Goal: Navigation & Orientation: Find specific page/section

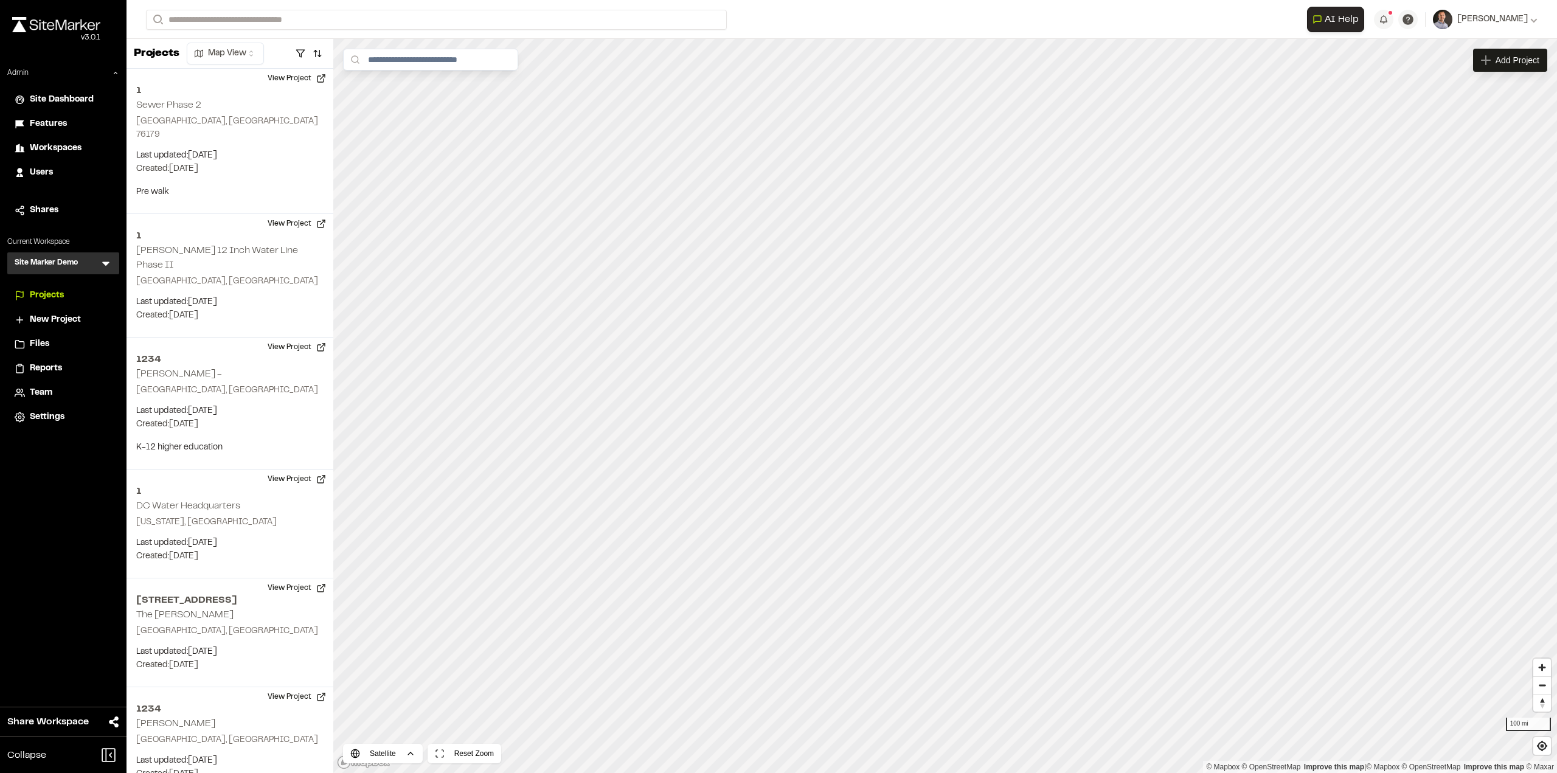
click at [108, 261] on icon at bounding box center [106, 263] width 12 height 12
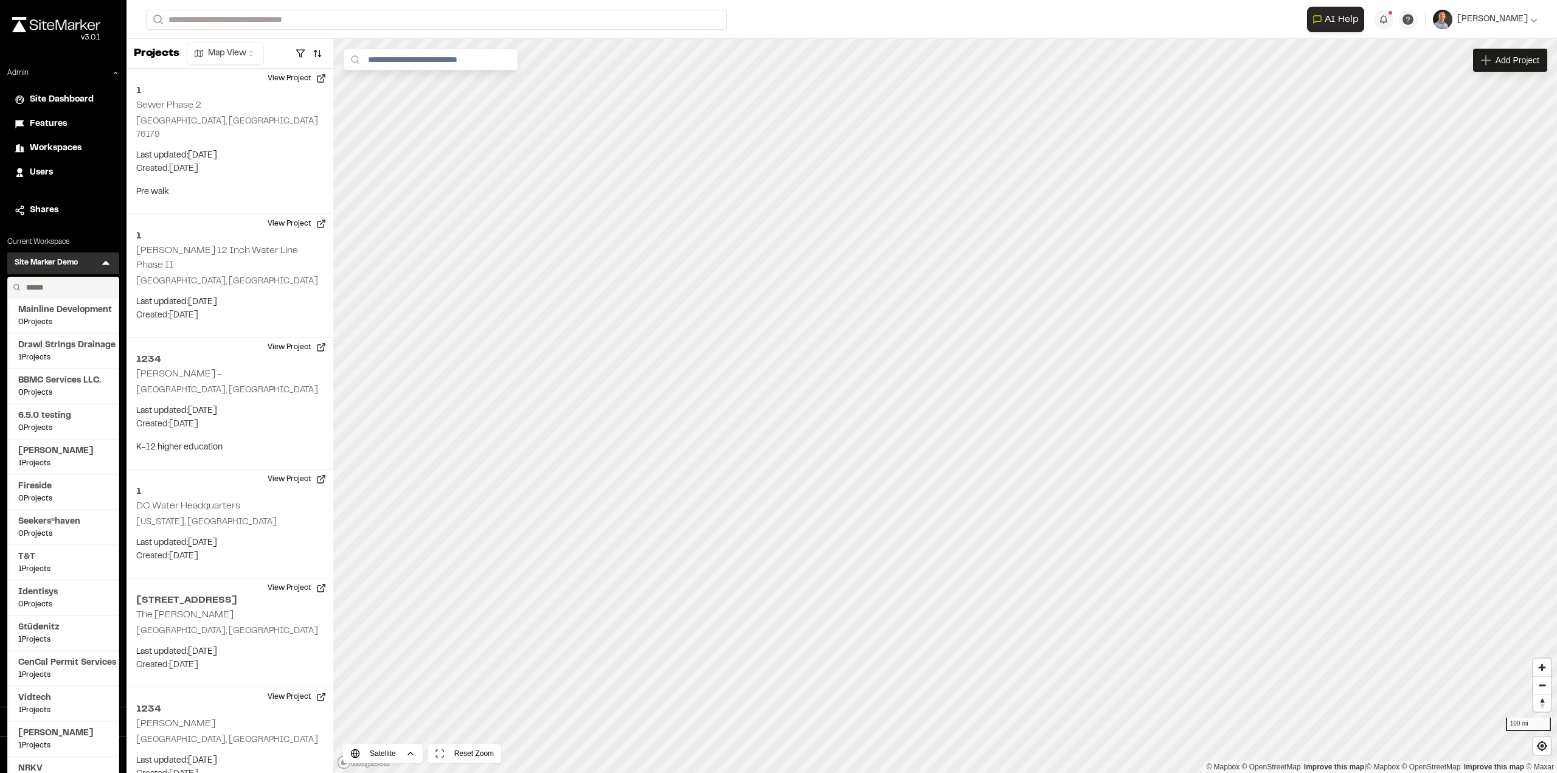
click at [69, 287] on input "text" at bounding box center [67, 287] width 92 height 21
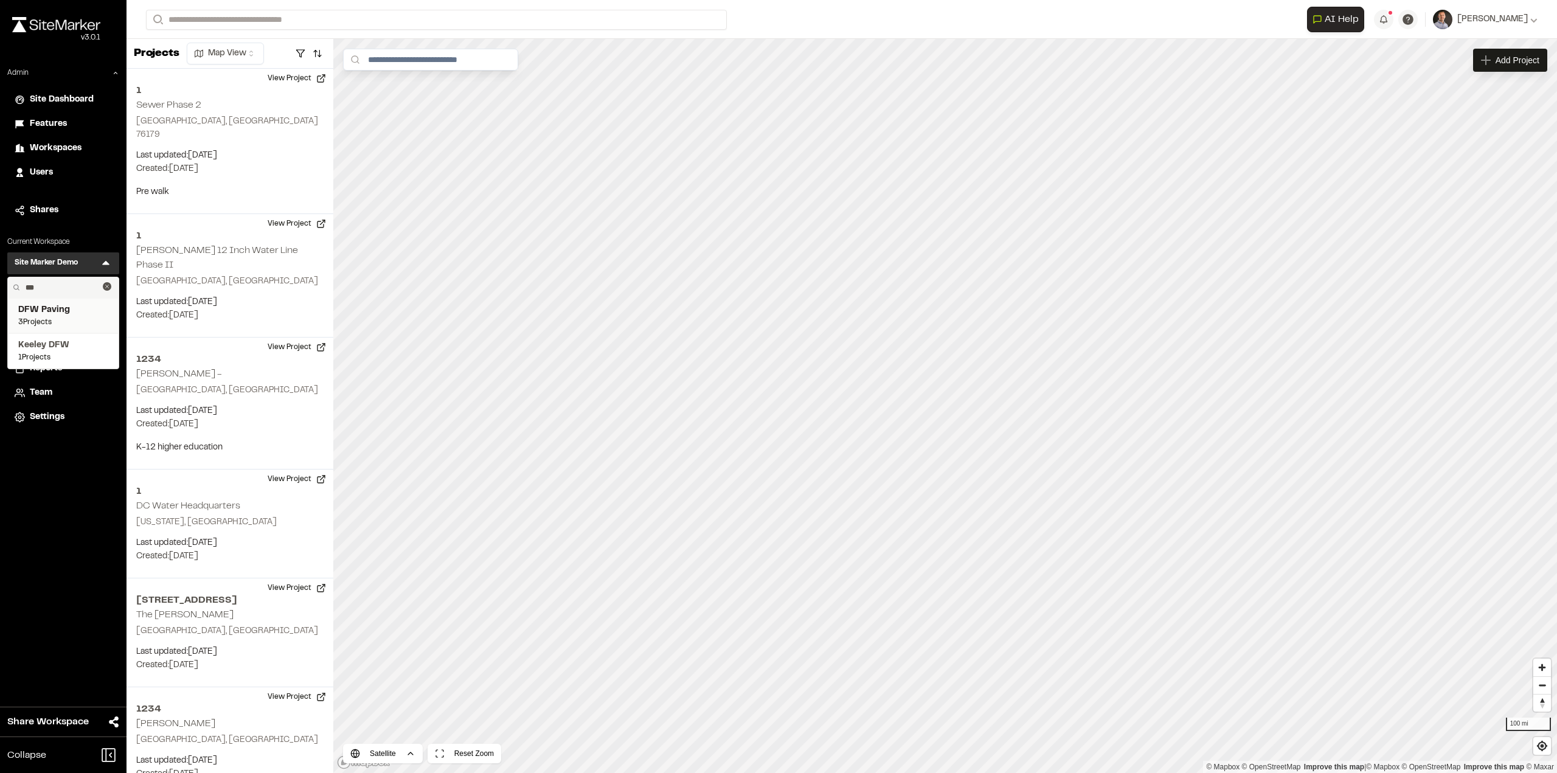
type input "***"
click at [62, 313] on span "DFW Paving" at bounding box center [63, 310] width 90 height 13
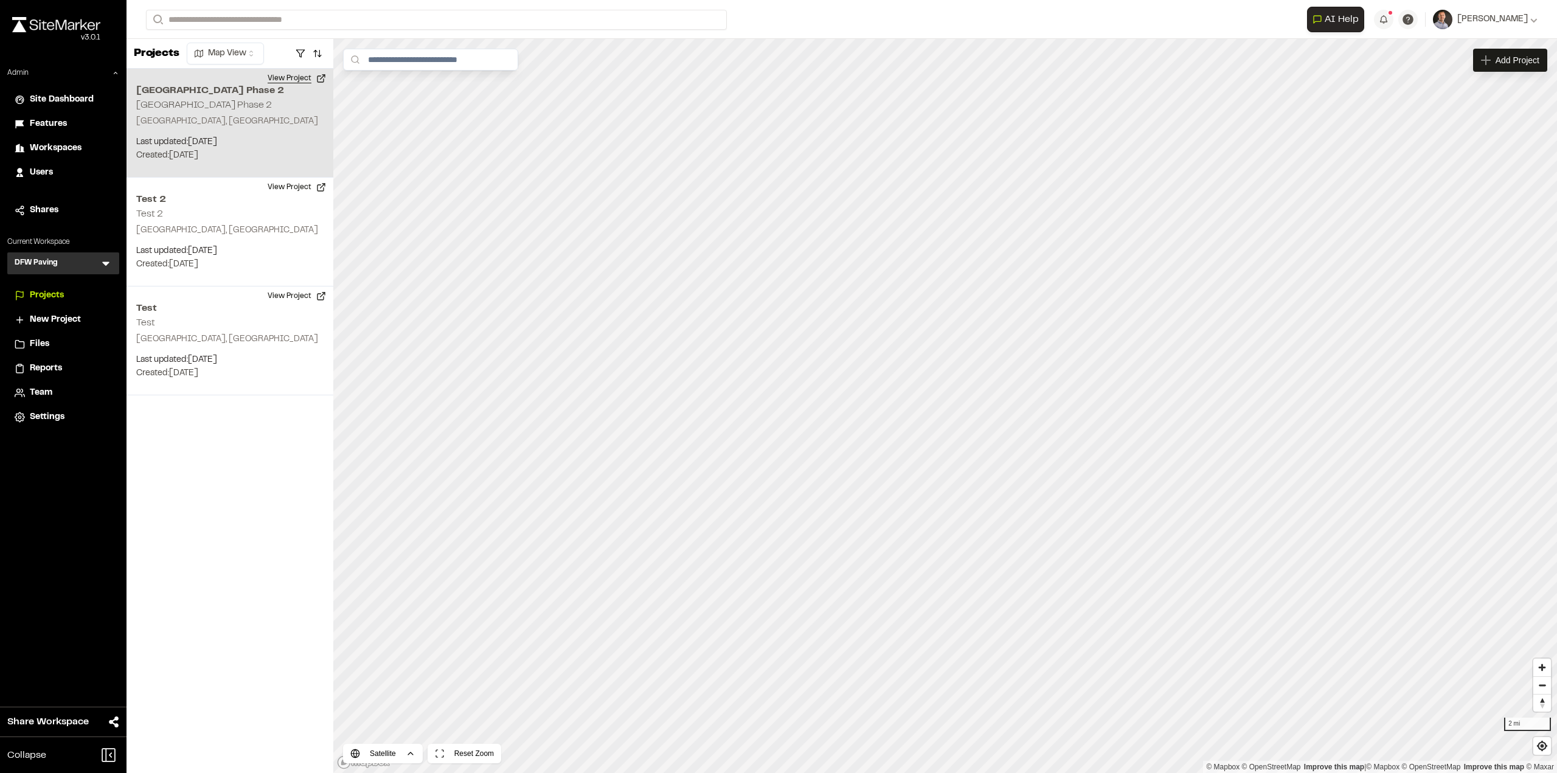
click at [296, 78] on button "View Project" at bounding box center [296, 78] width 73 height 19
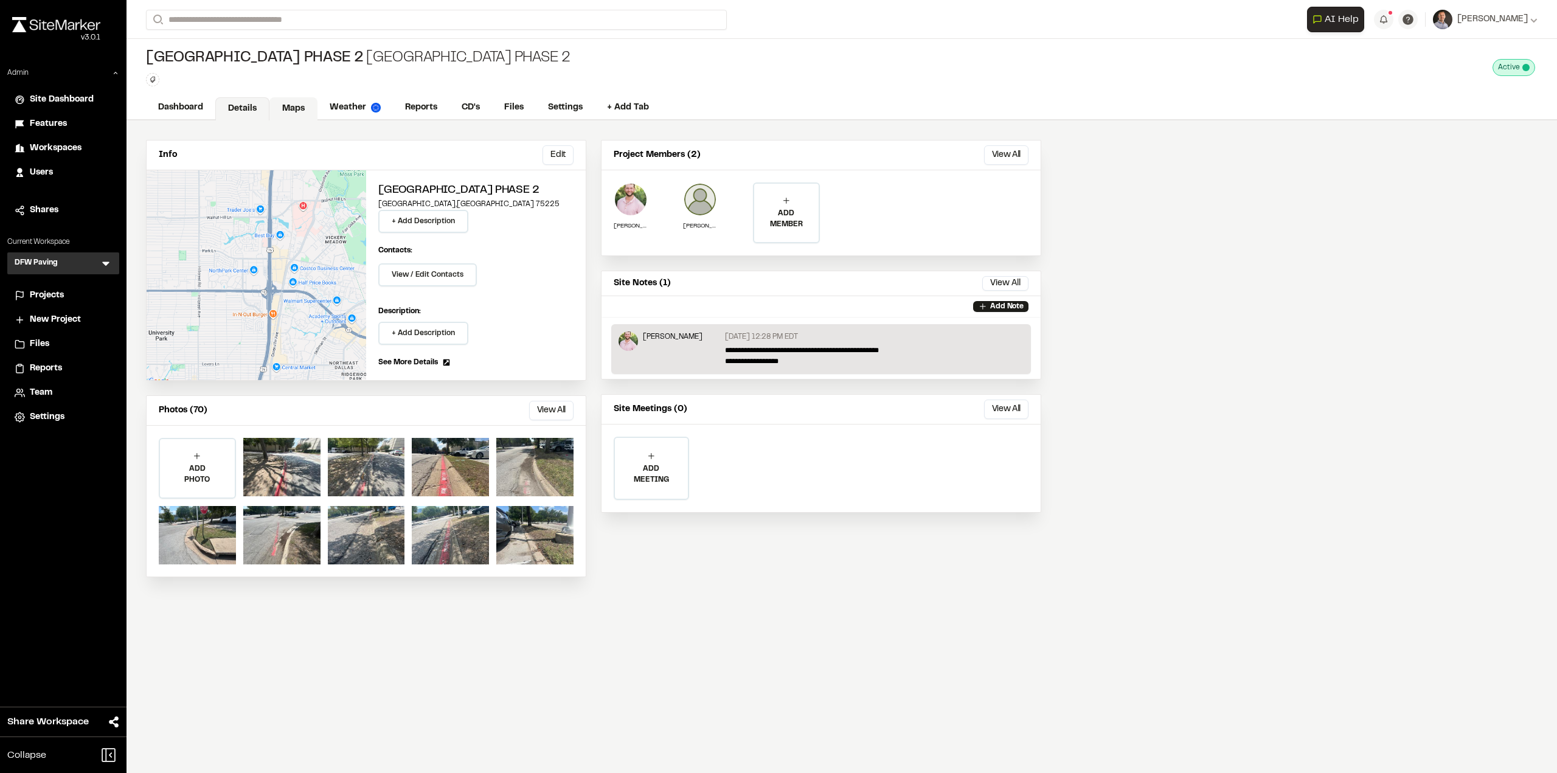
click at [295, 106] on link "Maps" at bounding box center [293, 108] width 48 height 23
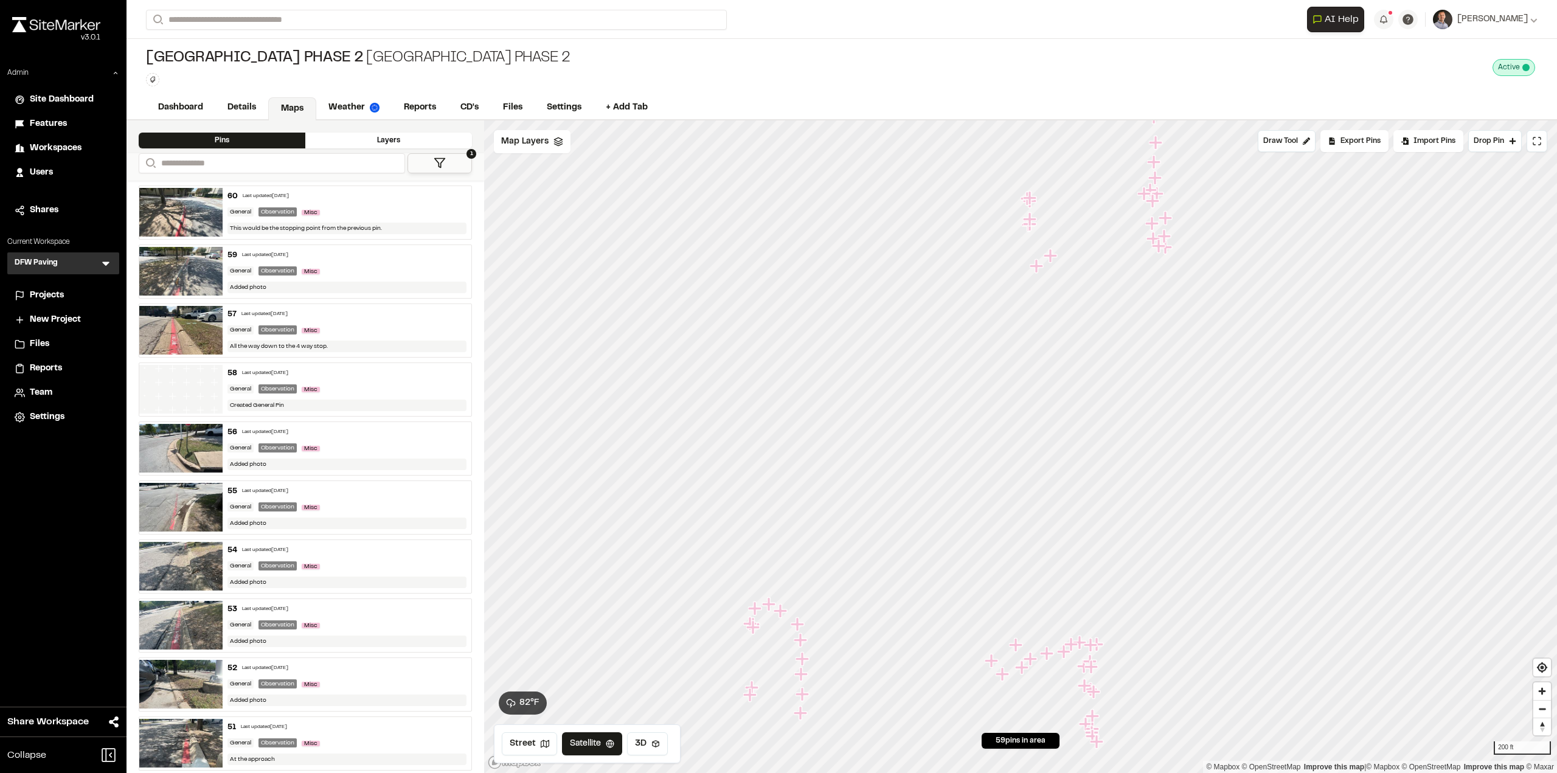
click at [1018, 646] on icon "Map marker" at bounding box center [1015, 644] width 13 height 13
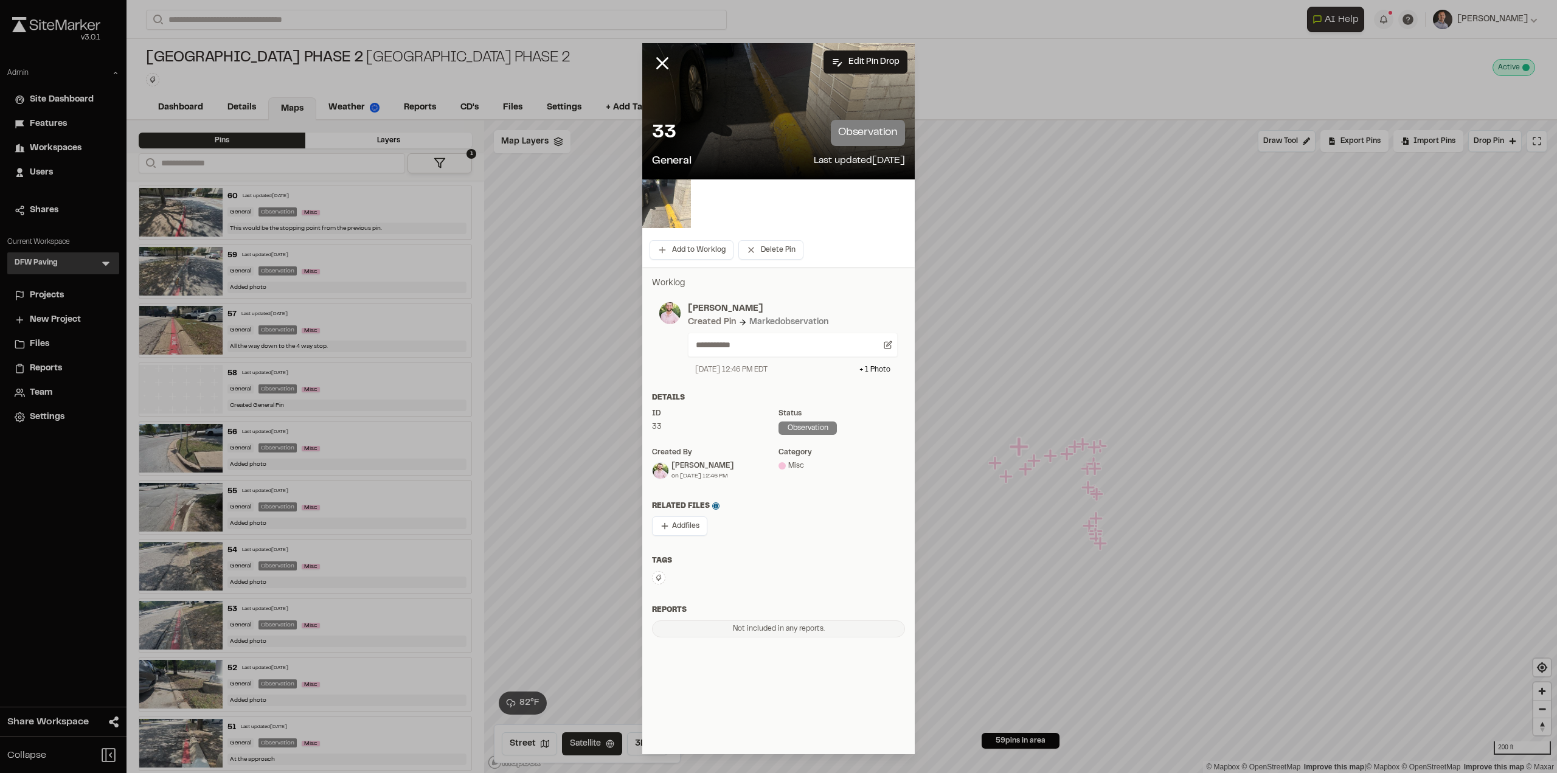
click at [665, 209] on img at bounding box center [666, 203] width 49 height 49
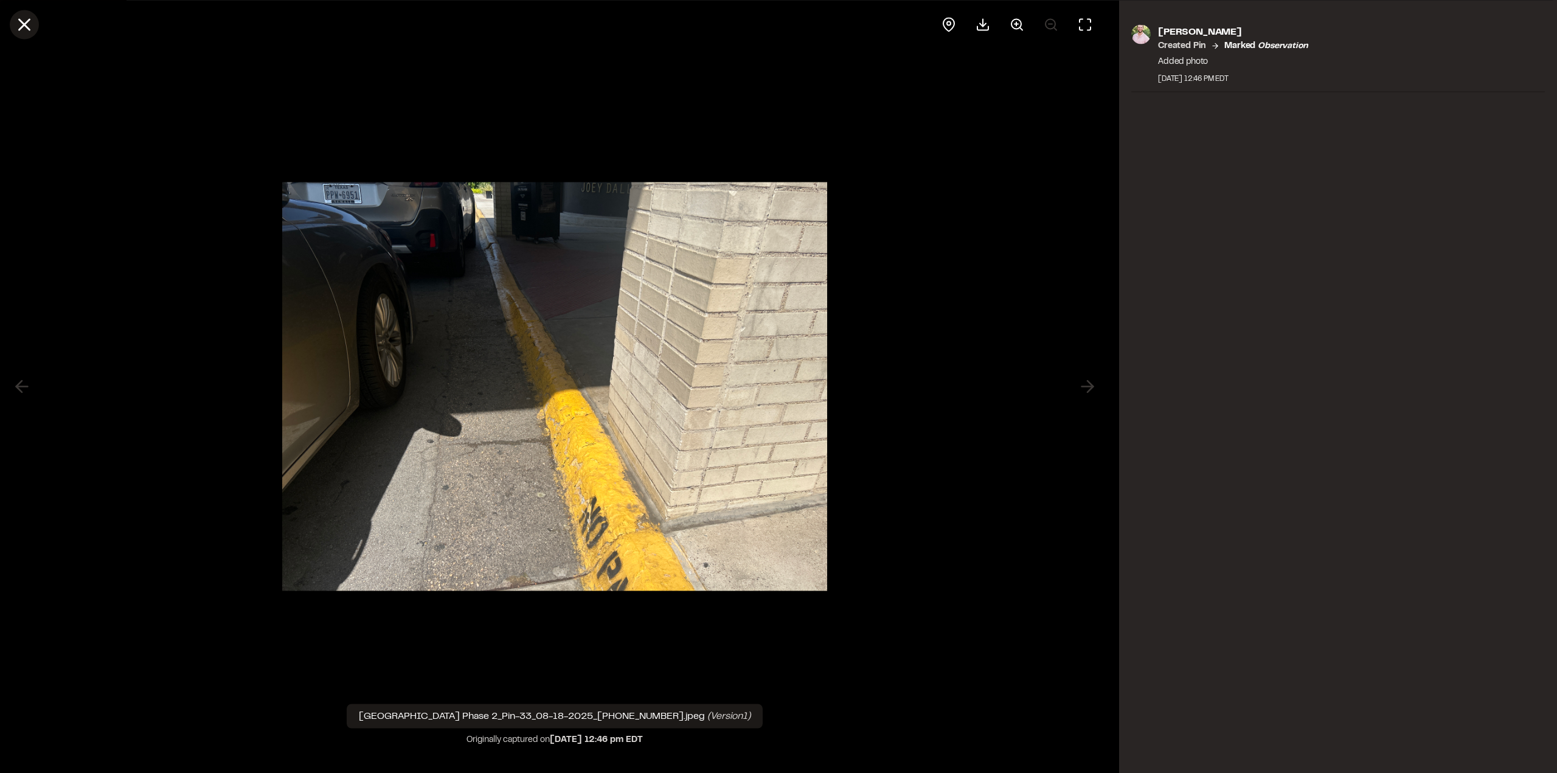
click at [15, 23] on icon at bounding box center [24, 24] width 21 height 21
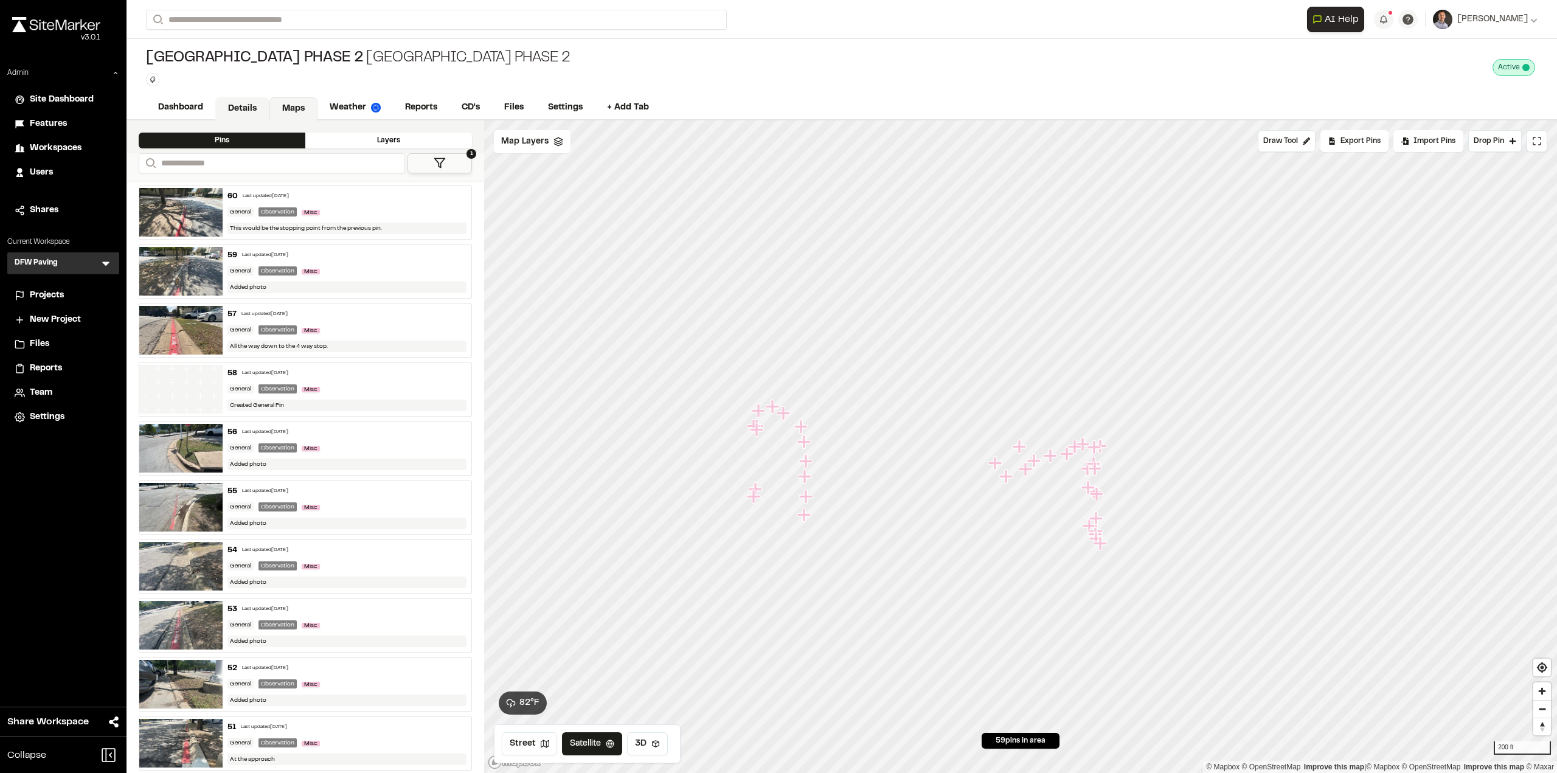
drag, startPoint x: 200, startPoint y: 109, endPoint x: 221, endPoint y: 110, distance: 21.9
click at [200, 110] on link "Dashboard" at bounding box center [180, 107] width 69 height 23
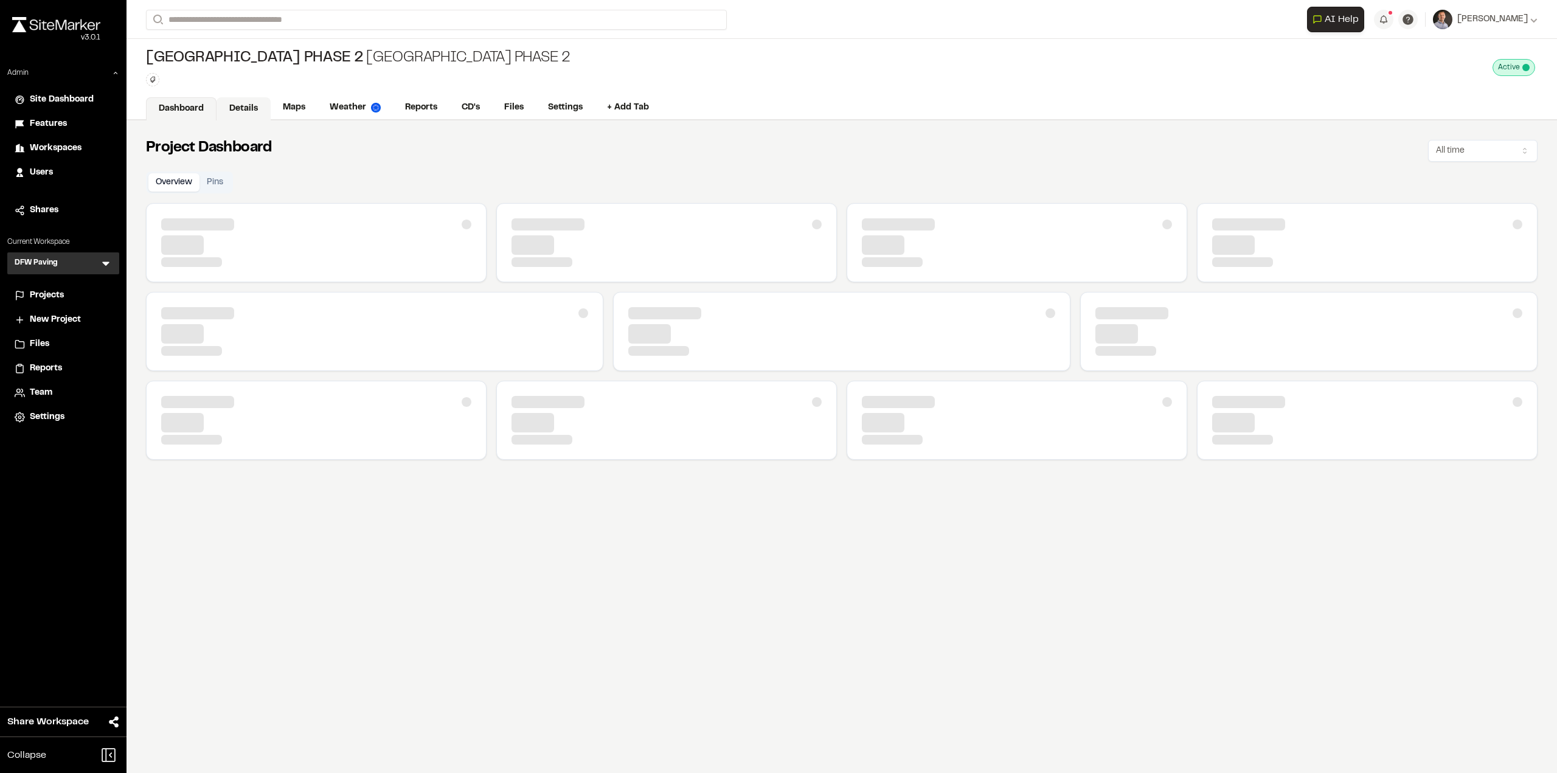
click at [243, 111] on link "Details" at bounding box center [244, 108] width 54 height 23
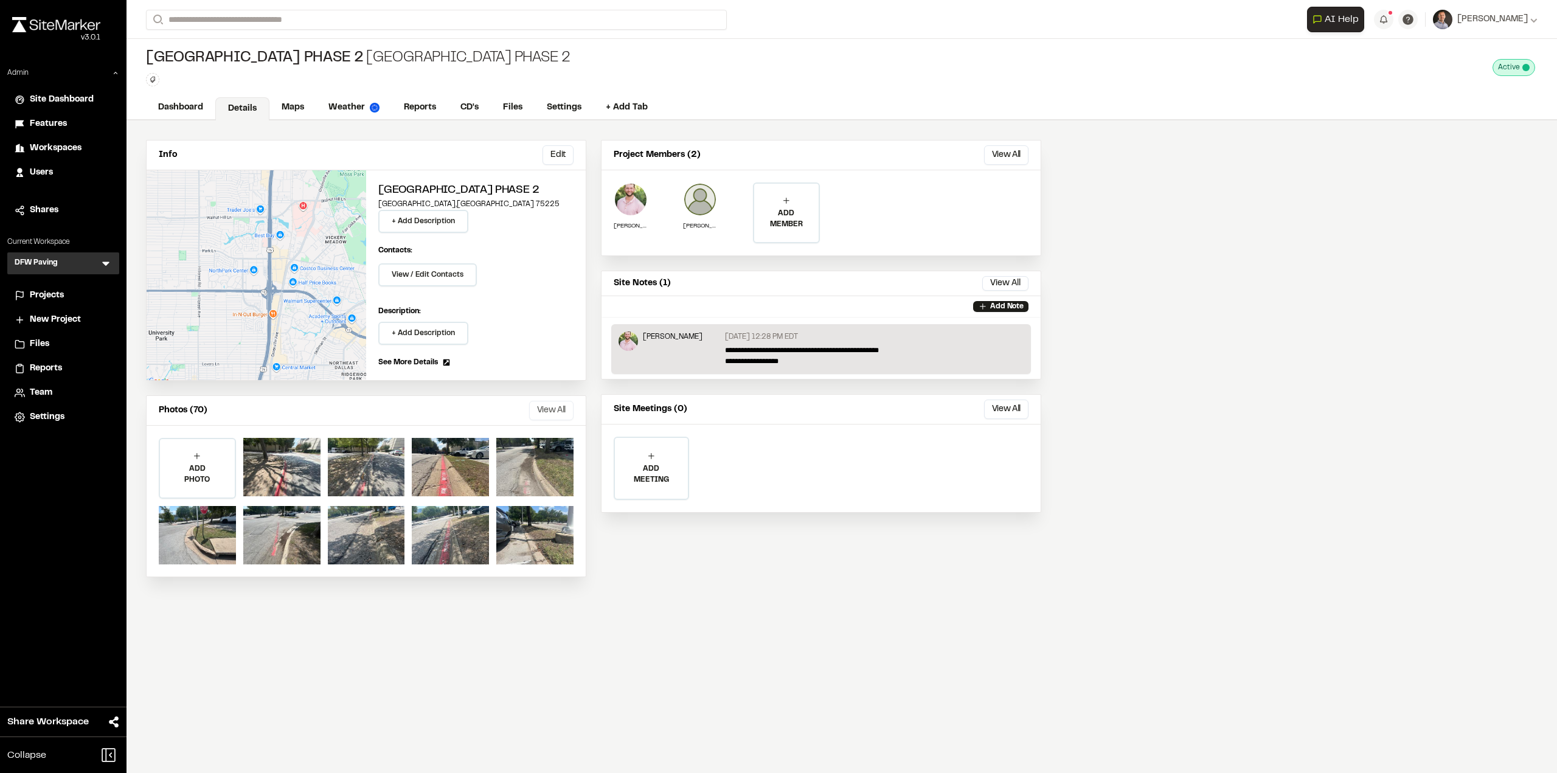
click at [557, 402] on button "View All" at bounding box center [551, 410] width 44 height 19
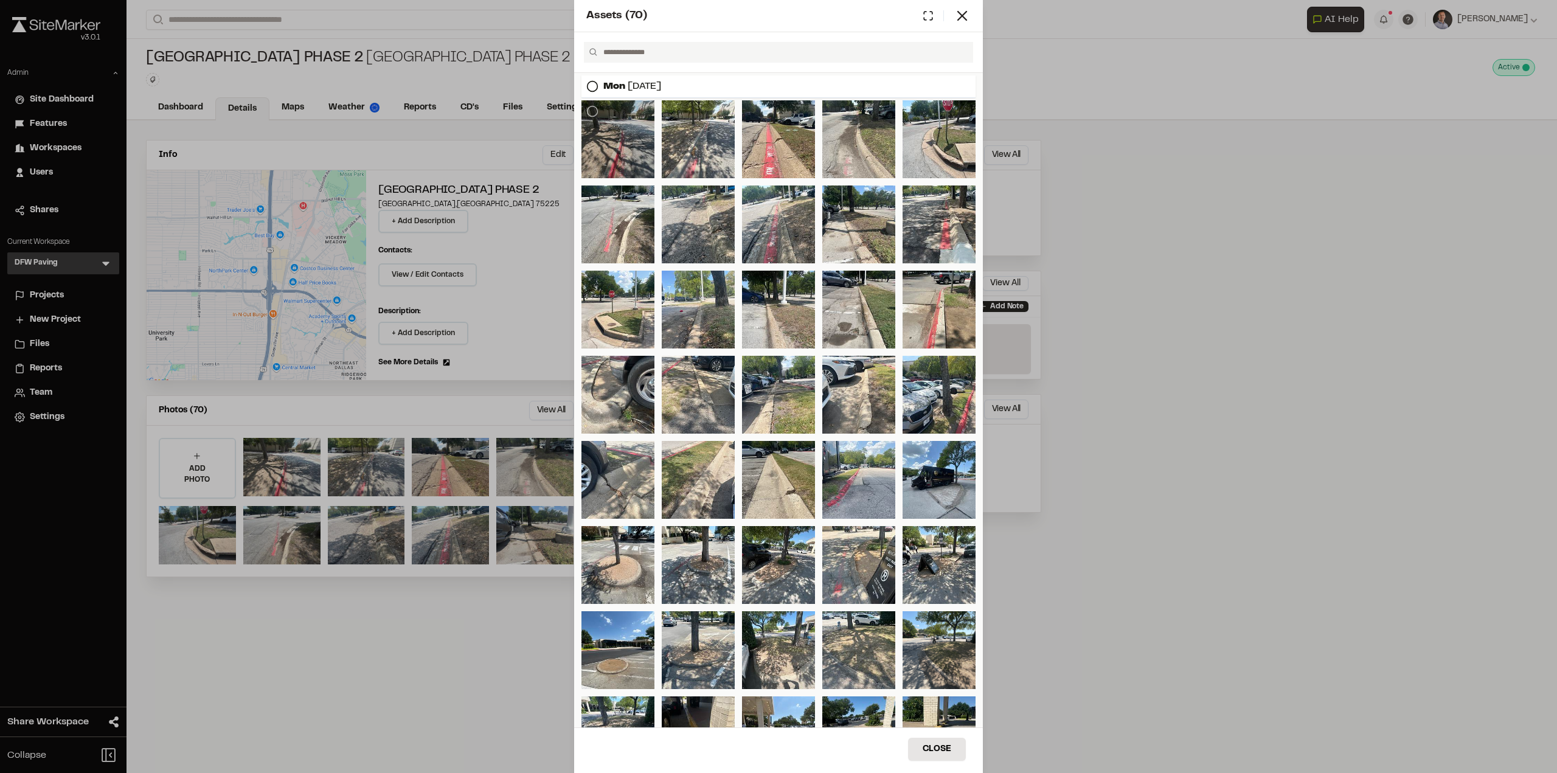
click at [630, 150] on div at bounding box center [618, 139] width 73 height 78
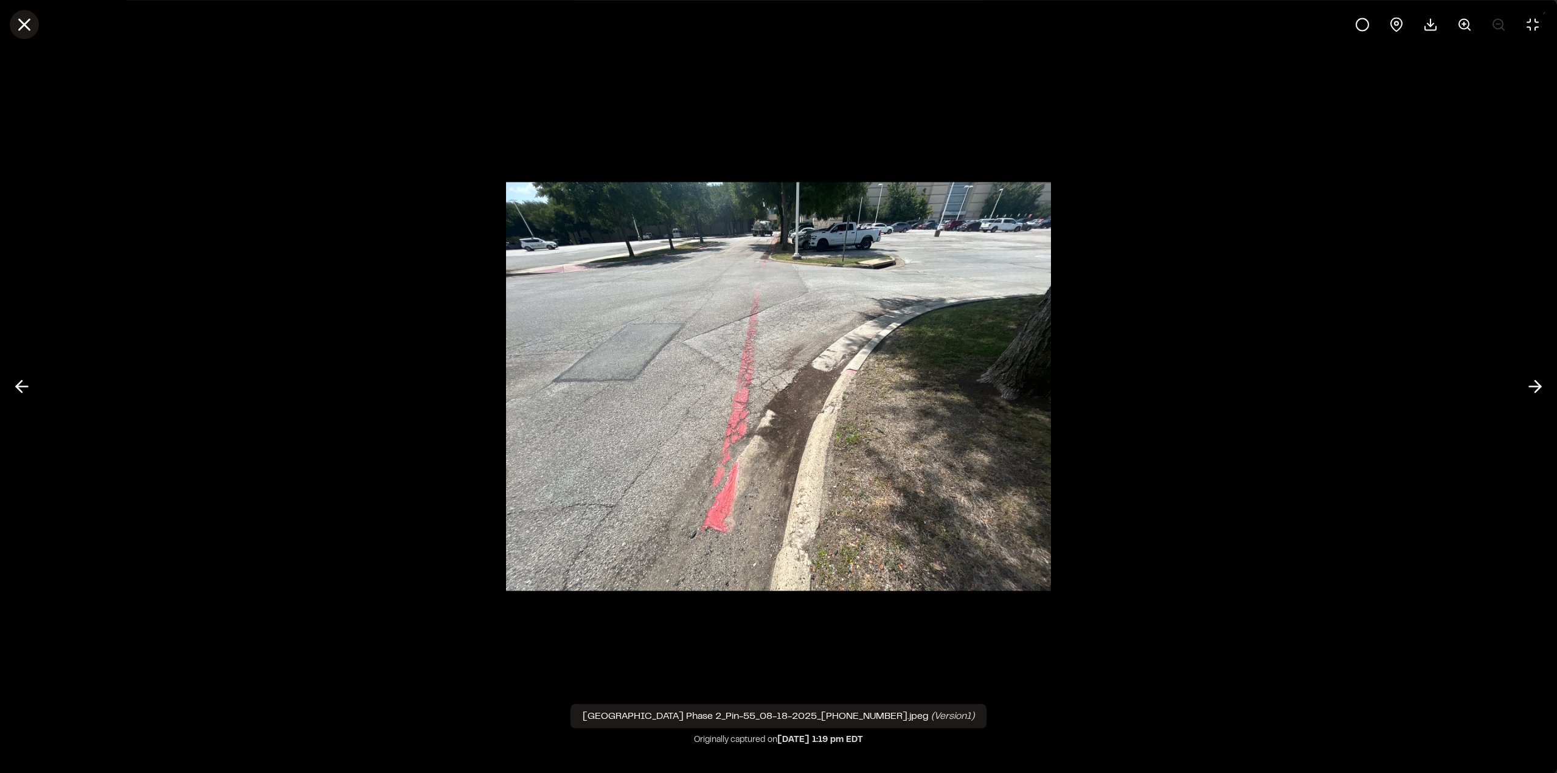
click at [12, 30] on button at bounding box center [24, 24] width 29 height 29
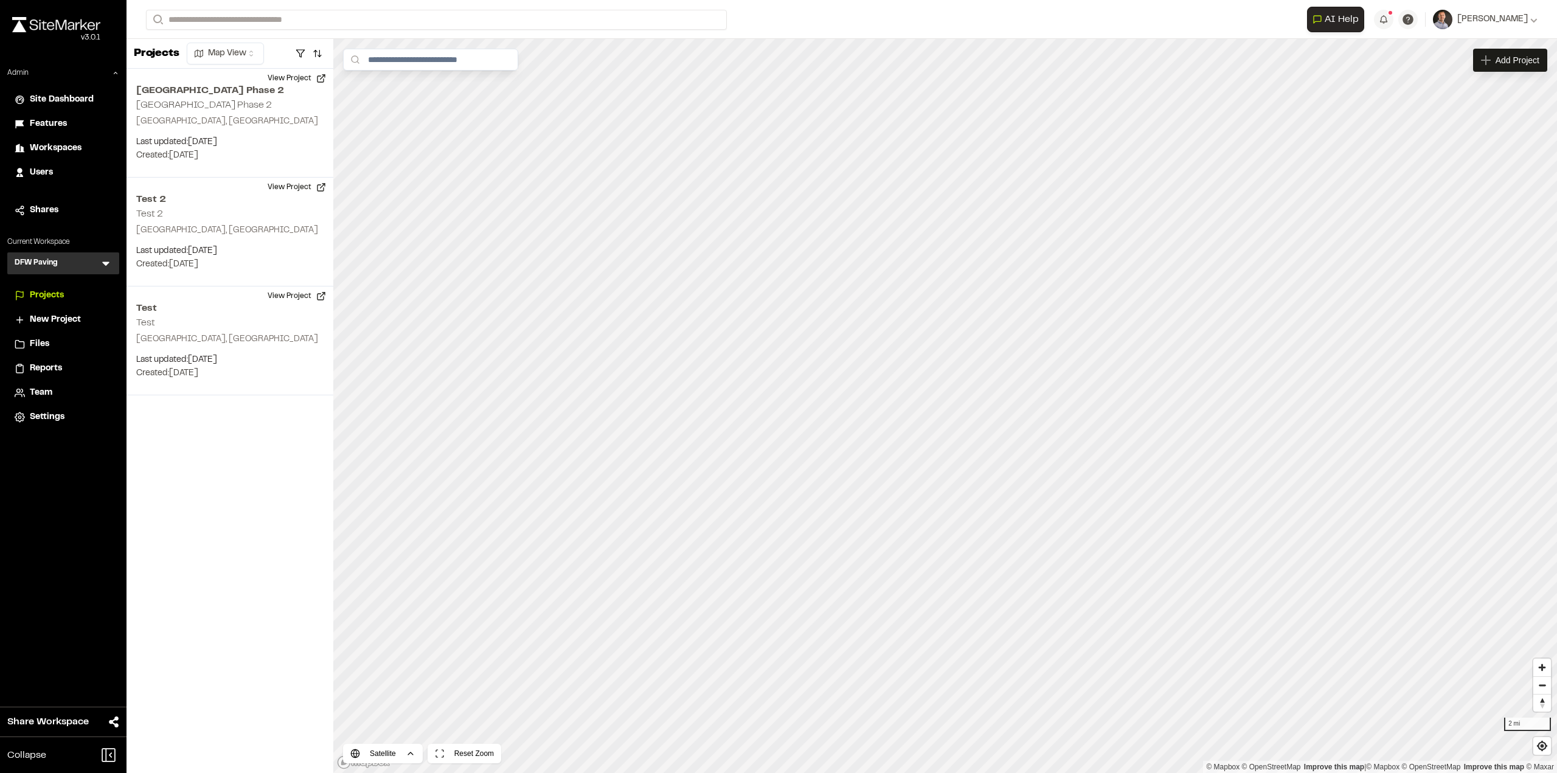
click at [106, 262] on icon at bounding box center [106, 263] width 12 height 12
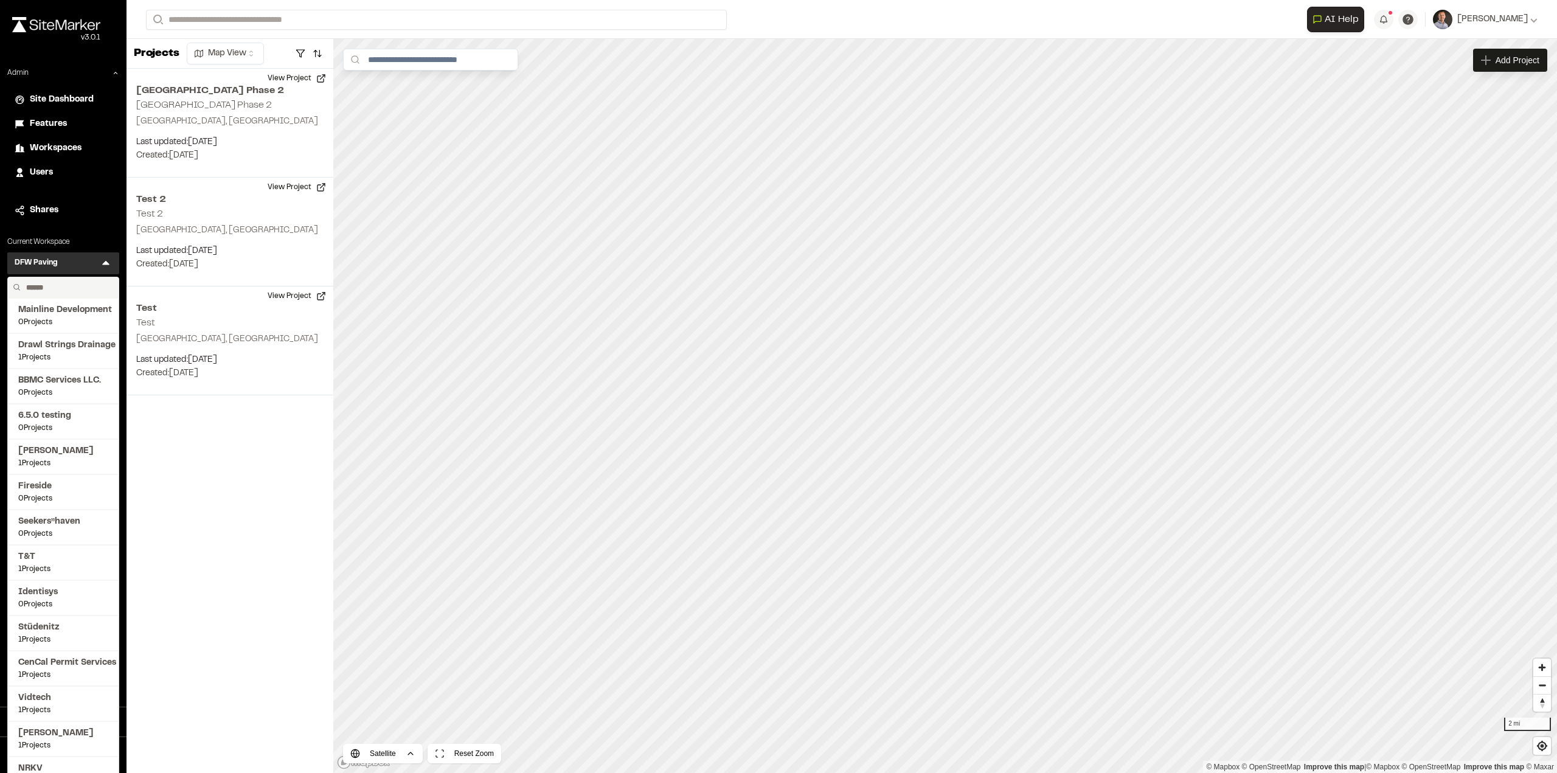
click at [88, 280] on input "text" at bounding box center [67, 287] width 92 height 21
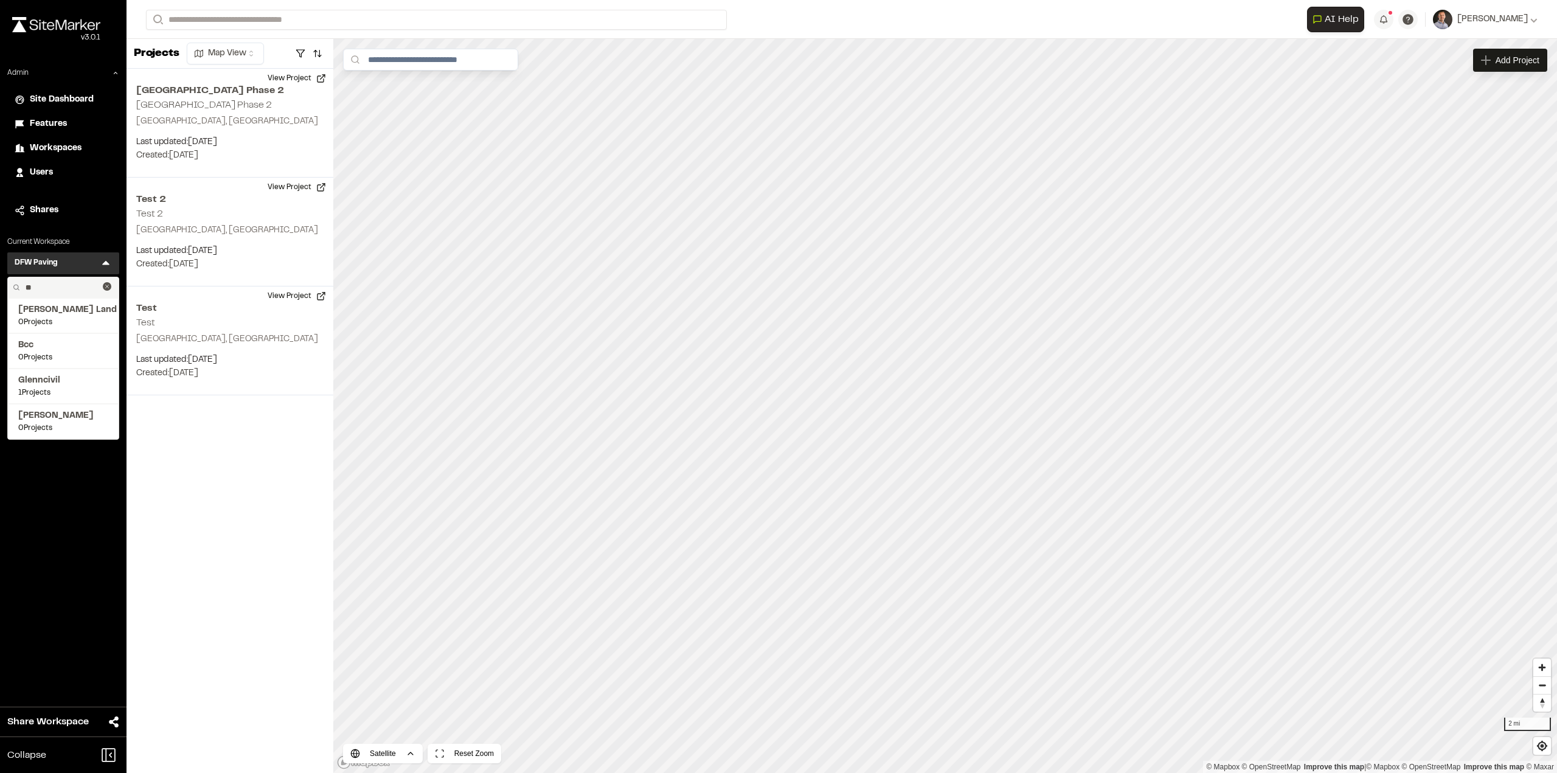
type input "*"
type input "****"
click at [50, 348] on span "Keeley DFW" at bounding box center [63, 345] width 90 height 13
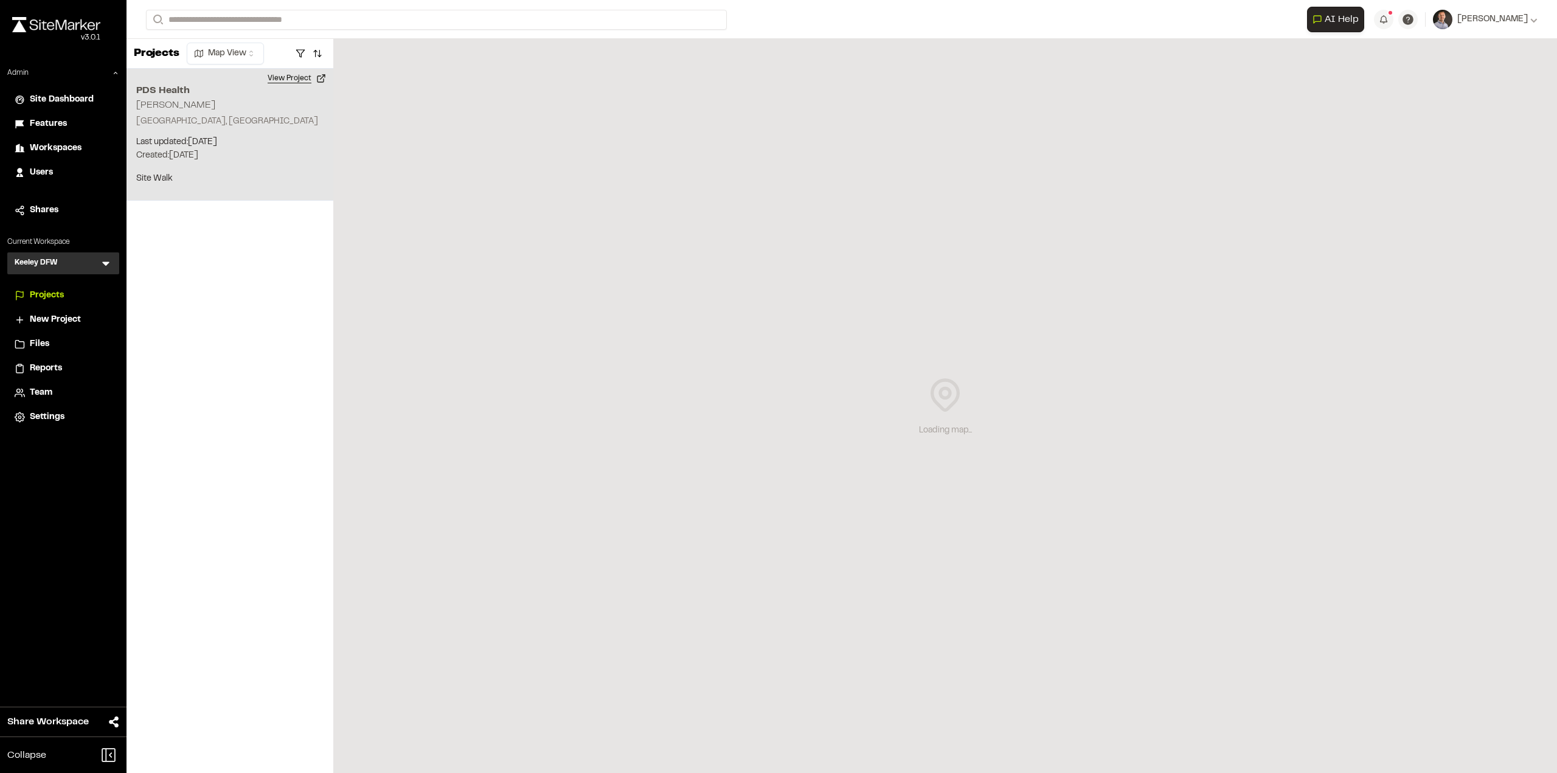
click at [299, 78] on button "View Project" at bounding box center [296, 78] width 73 height 19
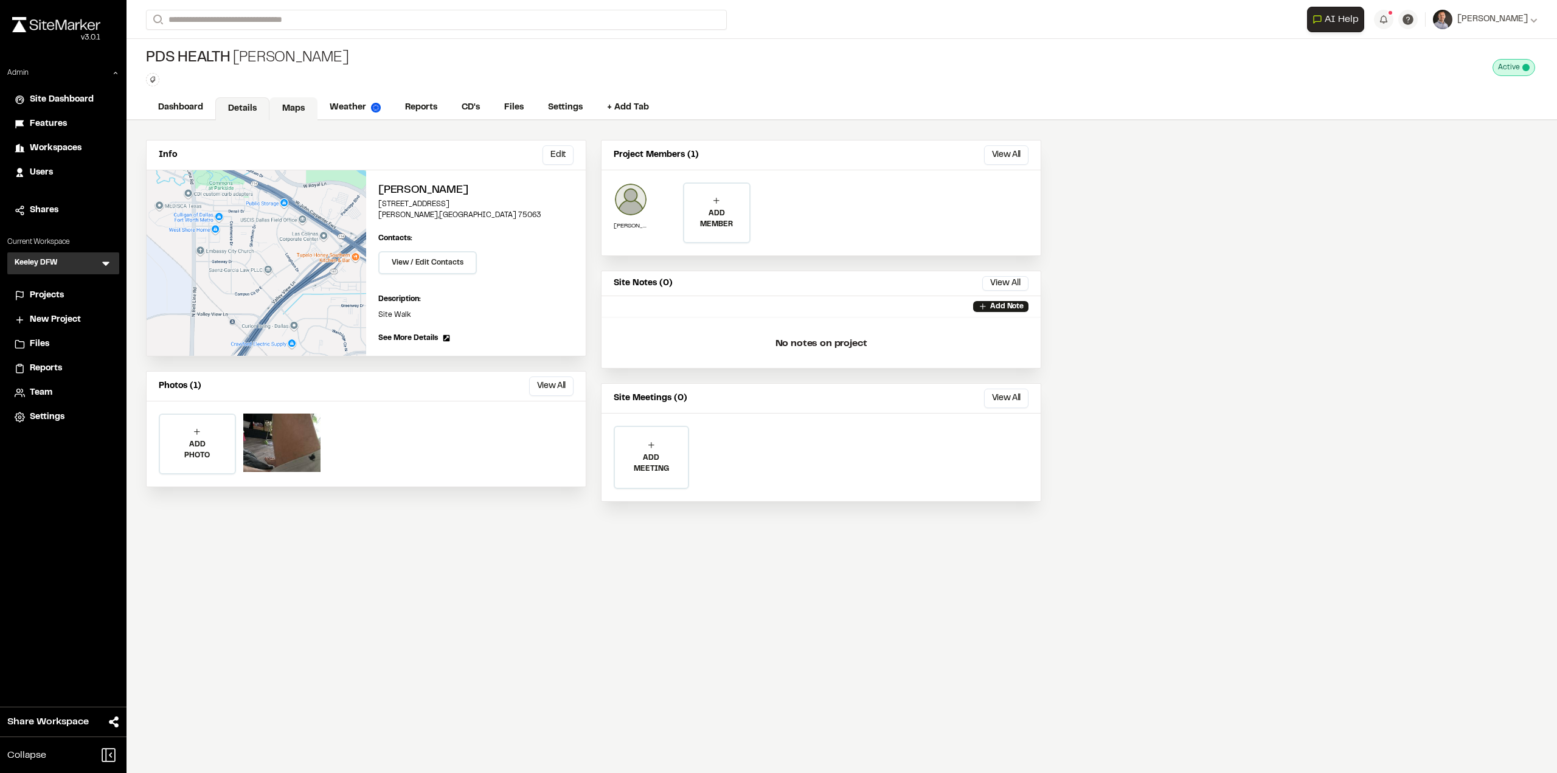
click at [284, 114] on link "Maps" at bounding box center [293, 108] width 48 height 23
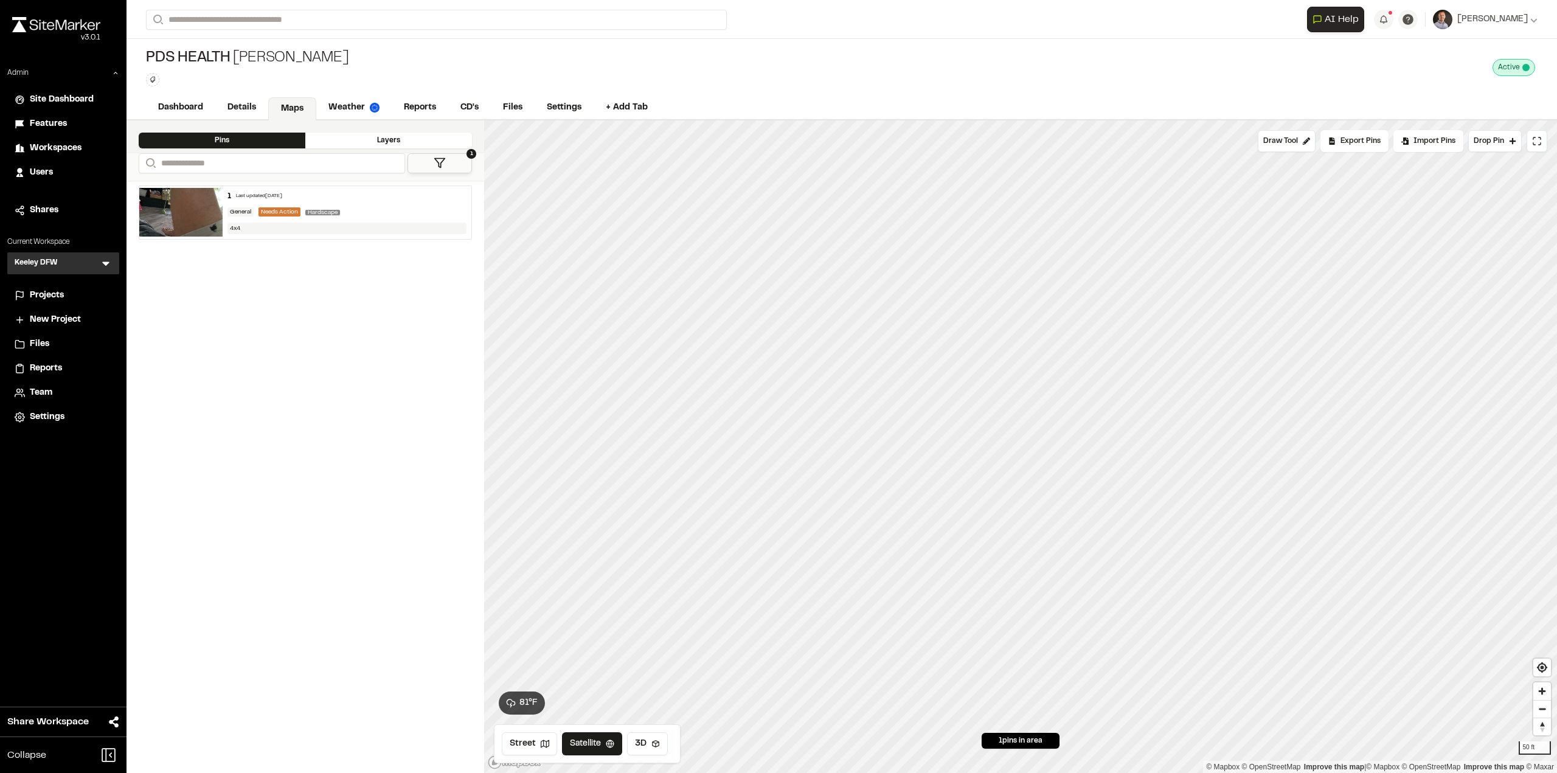
click at [106, 264] on icon at bounding box center [105, 264] width 7 height 4
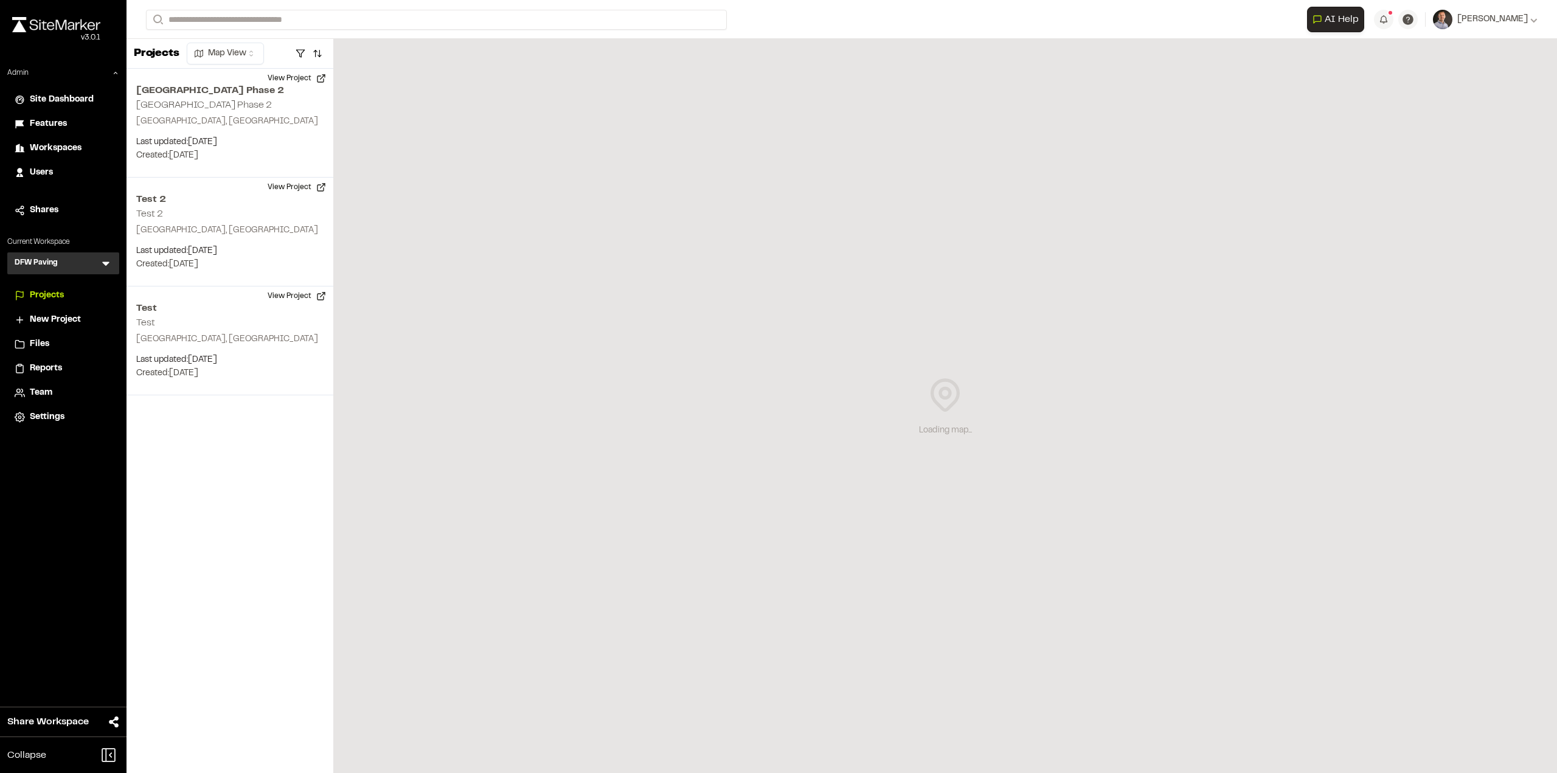
click at [109, 262] on icon at bounding box center [106, 263] width 12 height 12
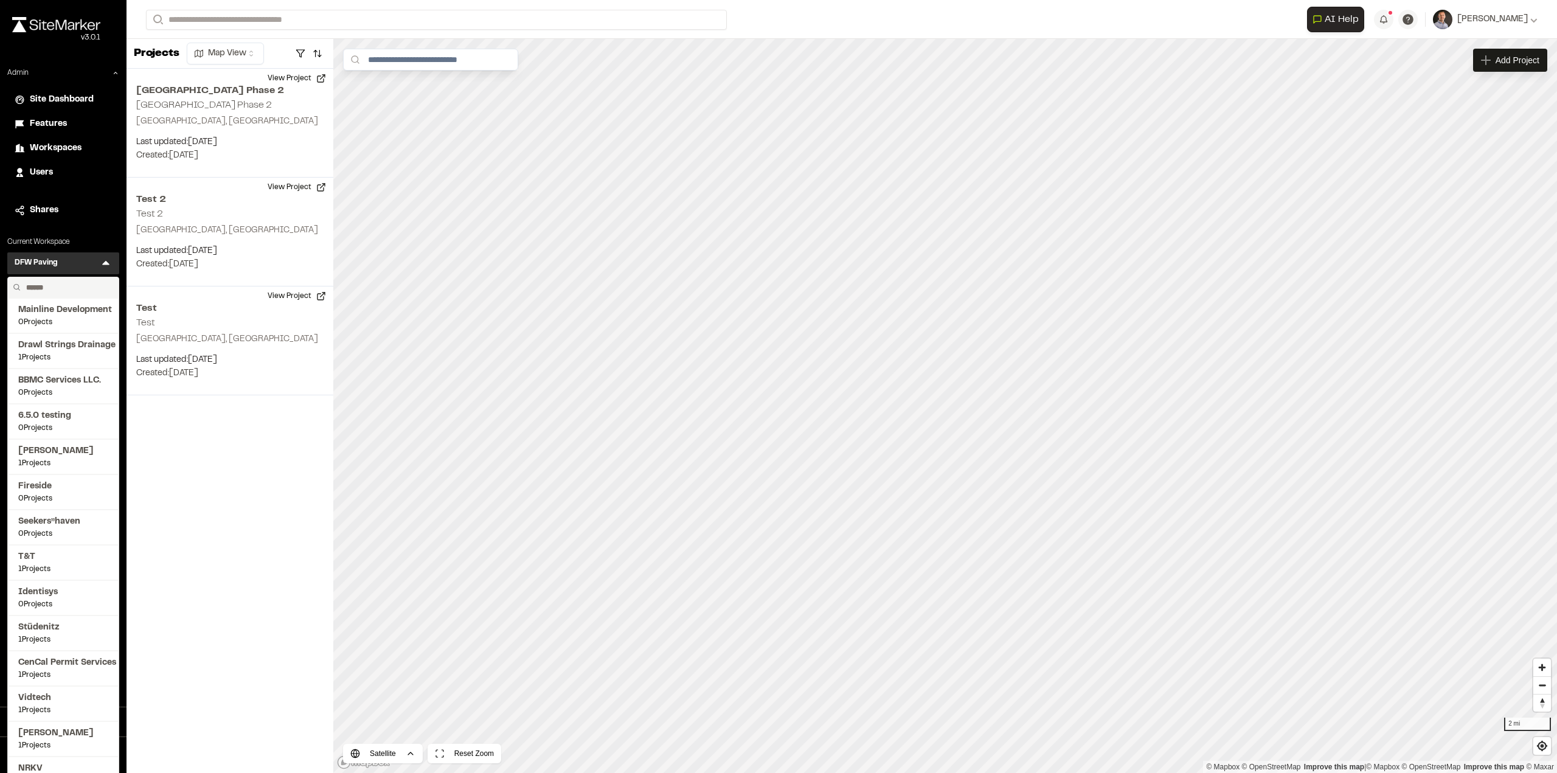
click at [75, 285] on input "text" at bounding box center [67, 287] width 92 height 21
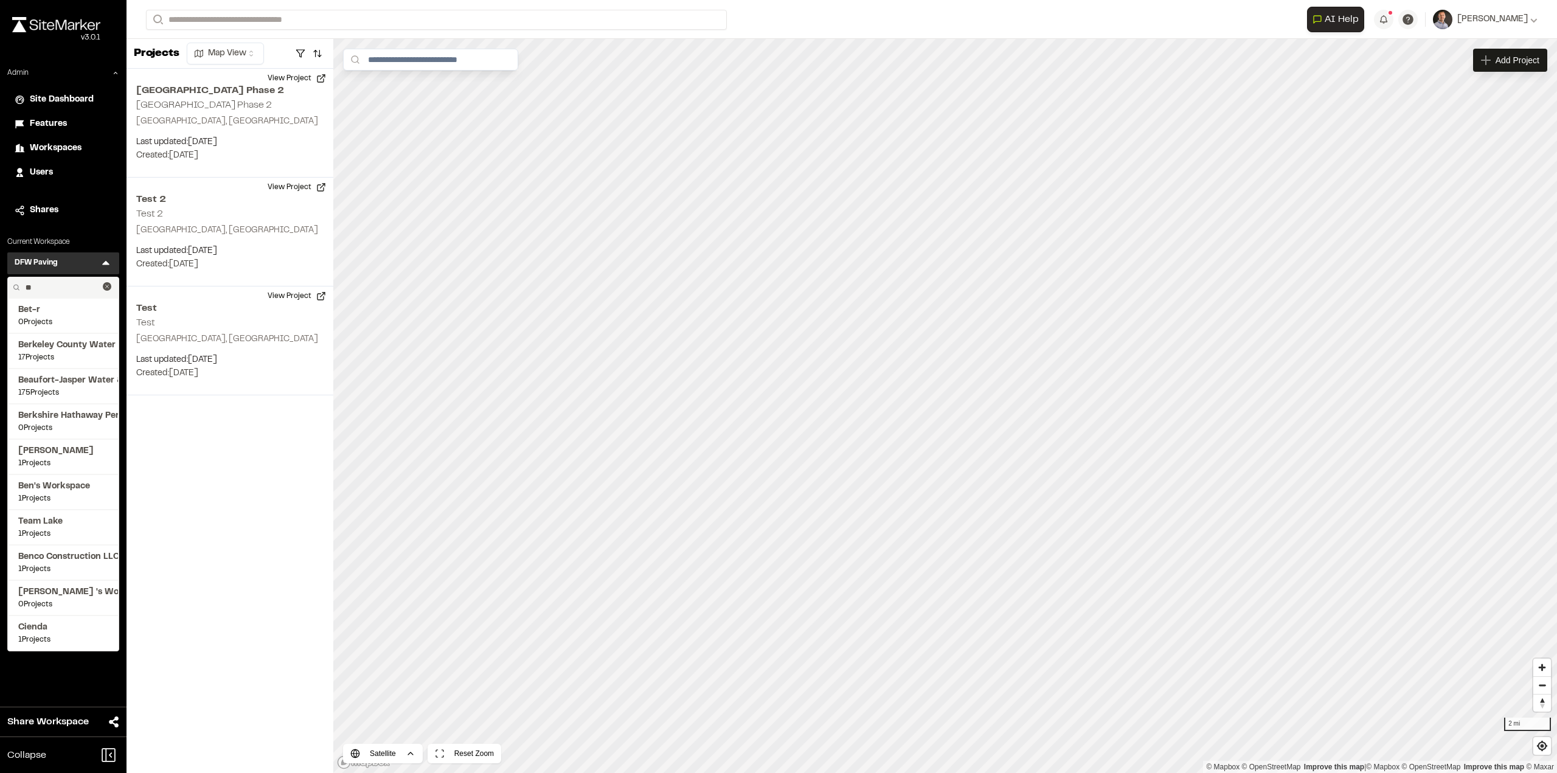
drag, startPoint x: 38, startPoint y: 287, endPoint x: 13, endPoint y: 286, distance: 24.4
click at [13, 286] on div "**" at bounding box center [63, 287] width 111 height 21
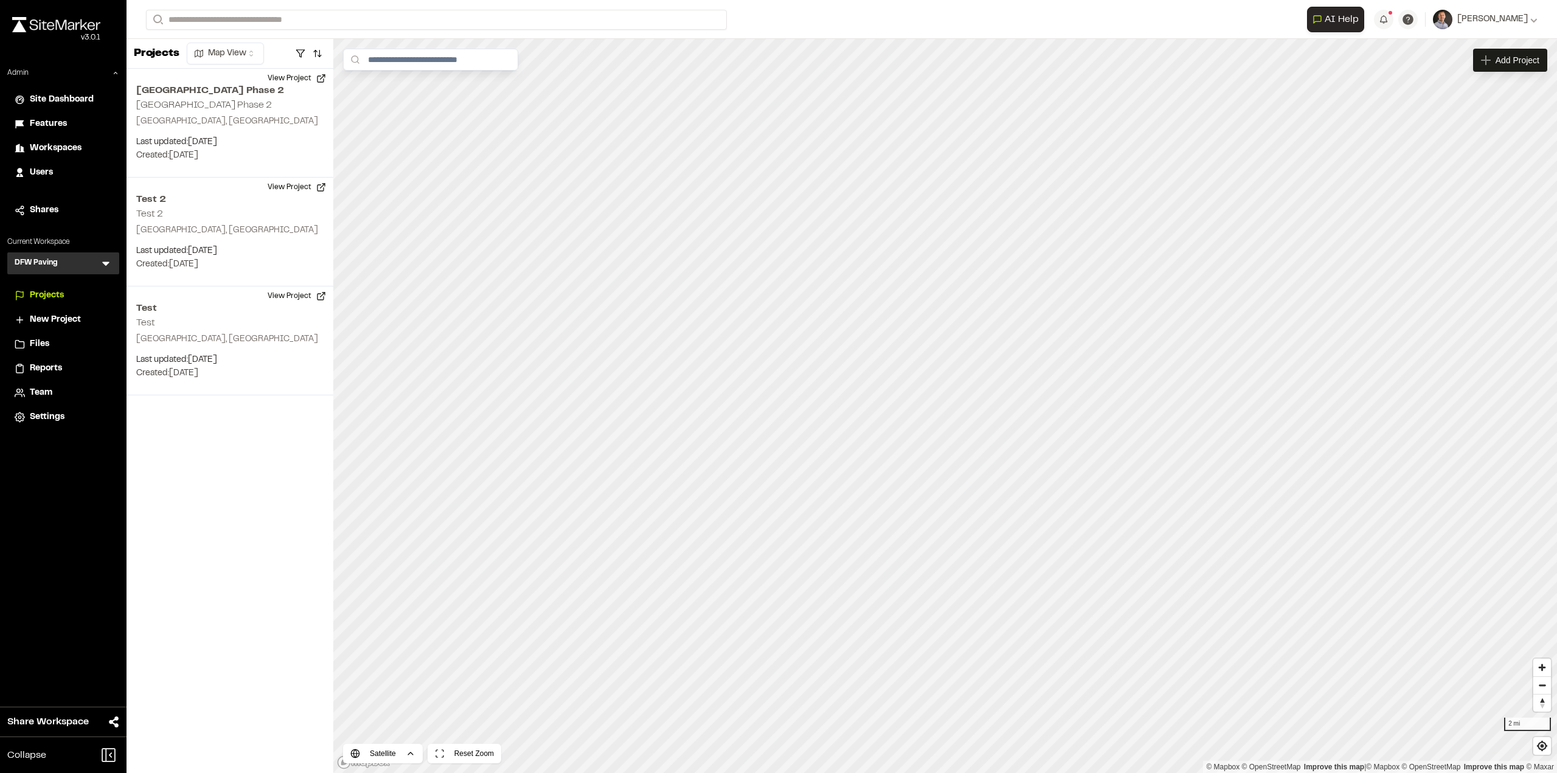
click at [101, 262] on icon at bounding box center [106, 263] width 12 height 12
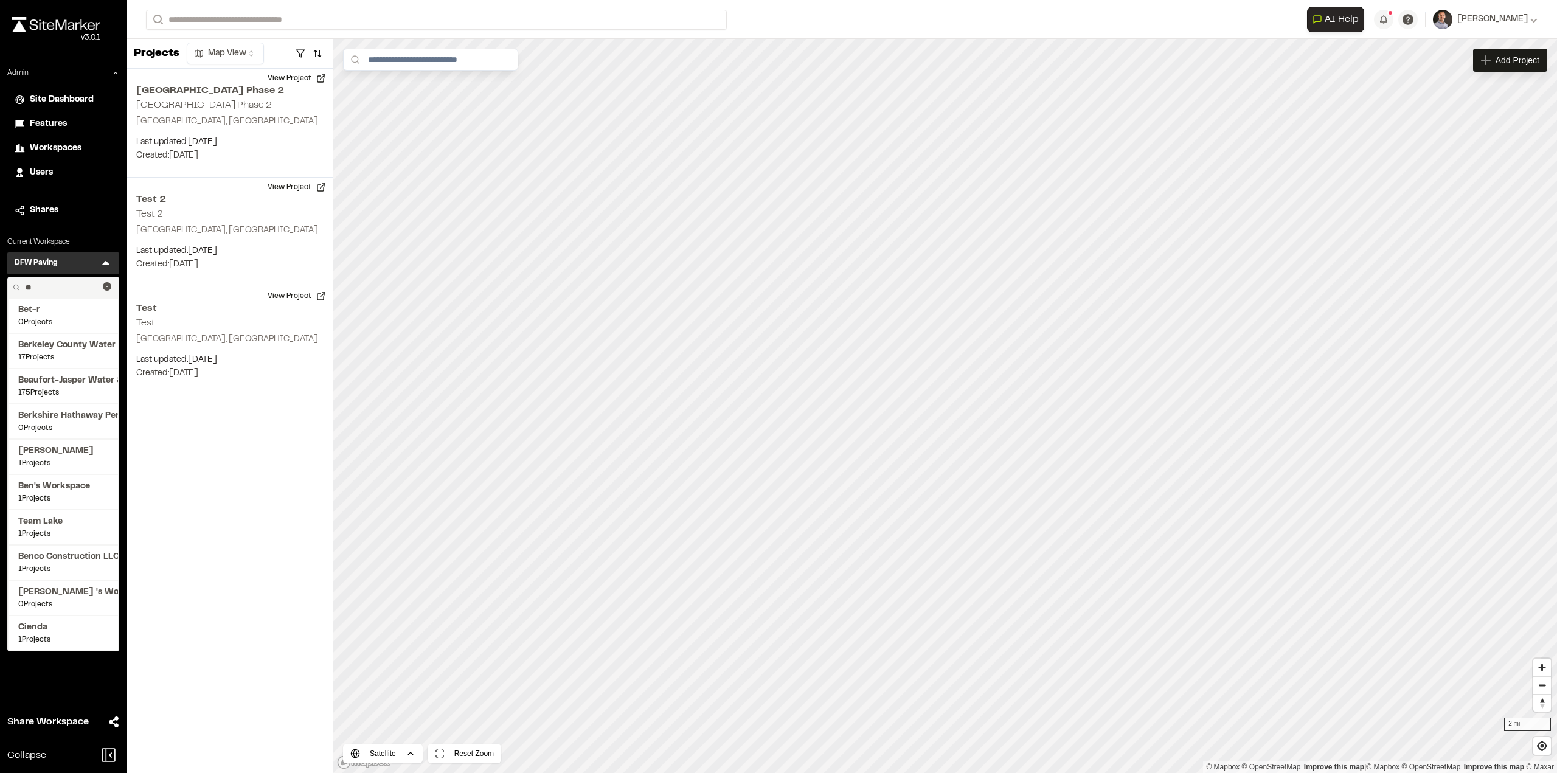
click at [64, 283] on input "**" at bounding box center [62, 287] width 82 height 21
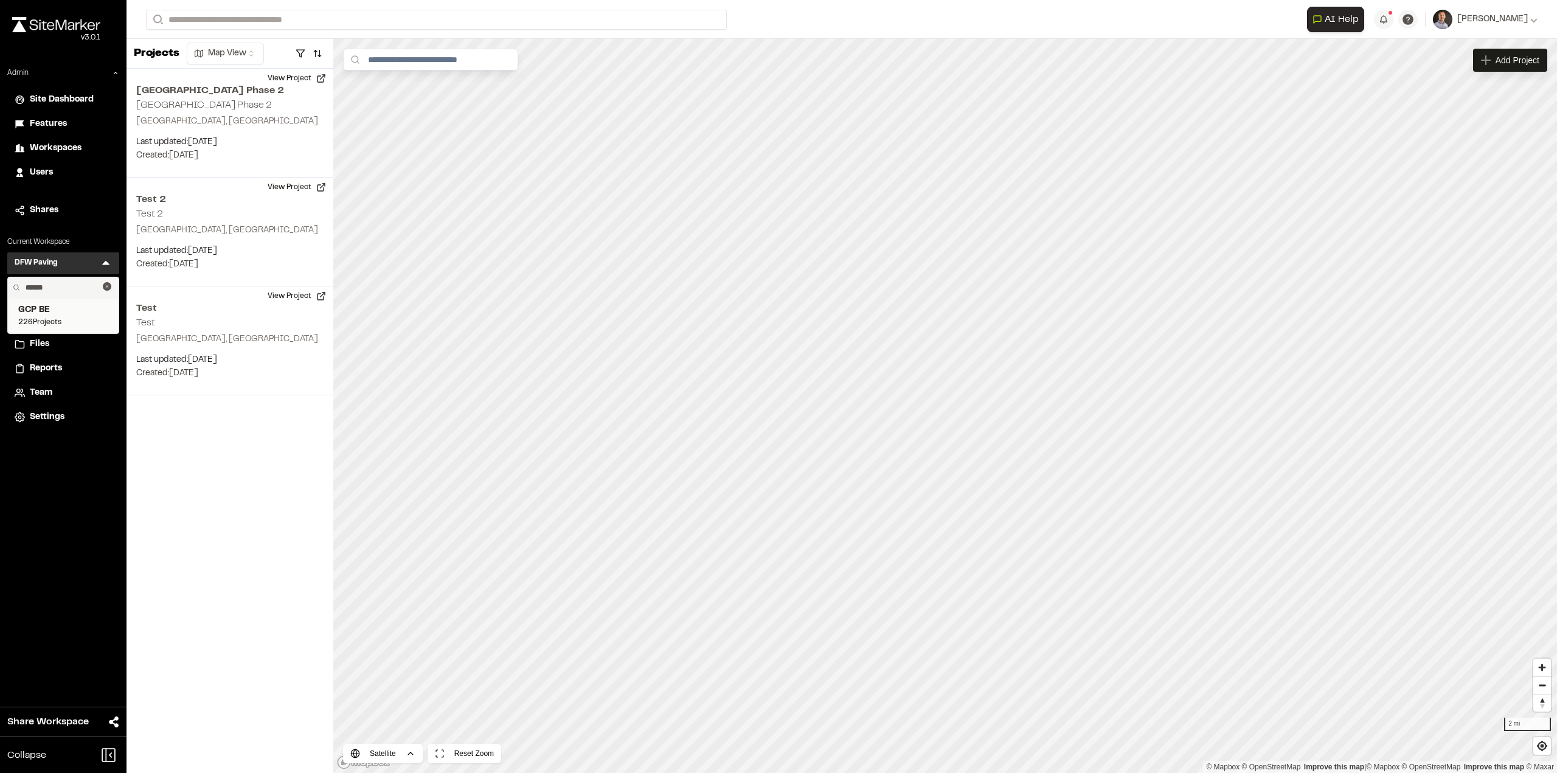
type input "******"
click at [61, 317] on span "226 Projects" at bounding box center [63, 322] width 90 height 11
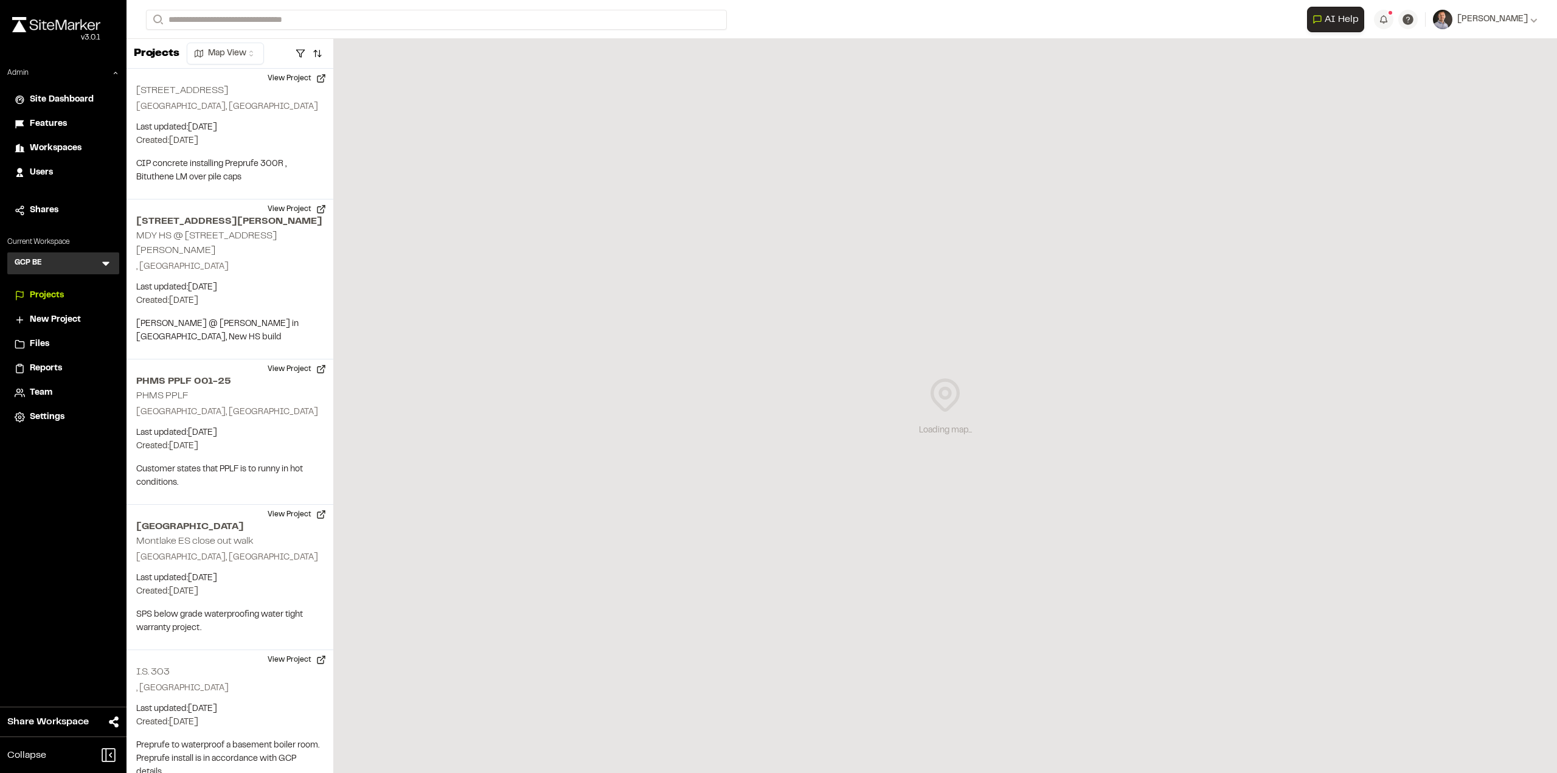
click at [108, 263] on icon at bounding box center [105, 264] width 7 height 4
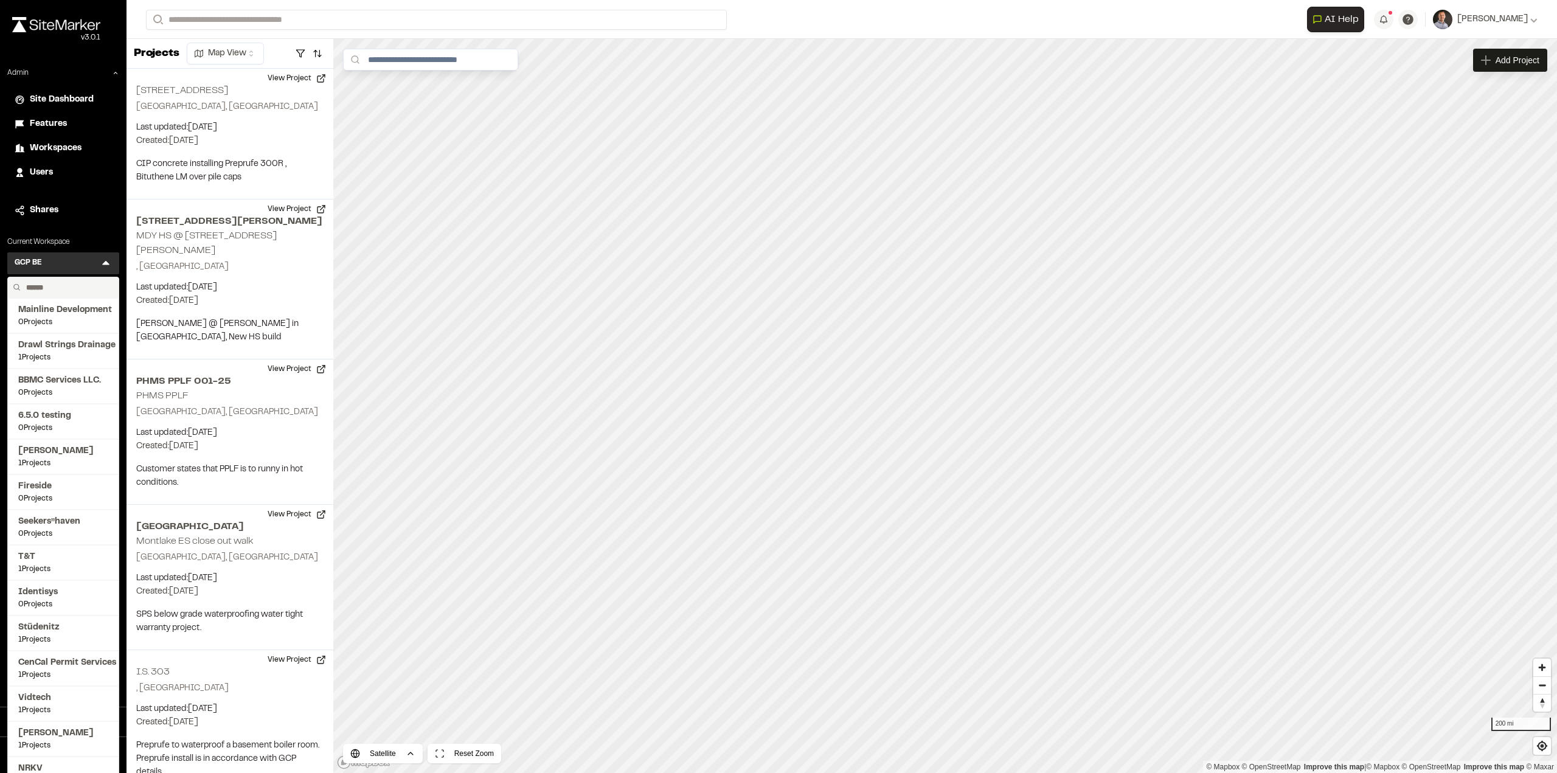
click at [99, 288] on input "text" at bounding box center [67, 287] width 92 height 21
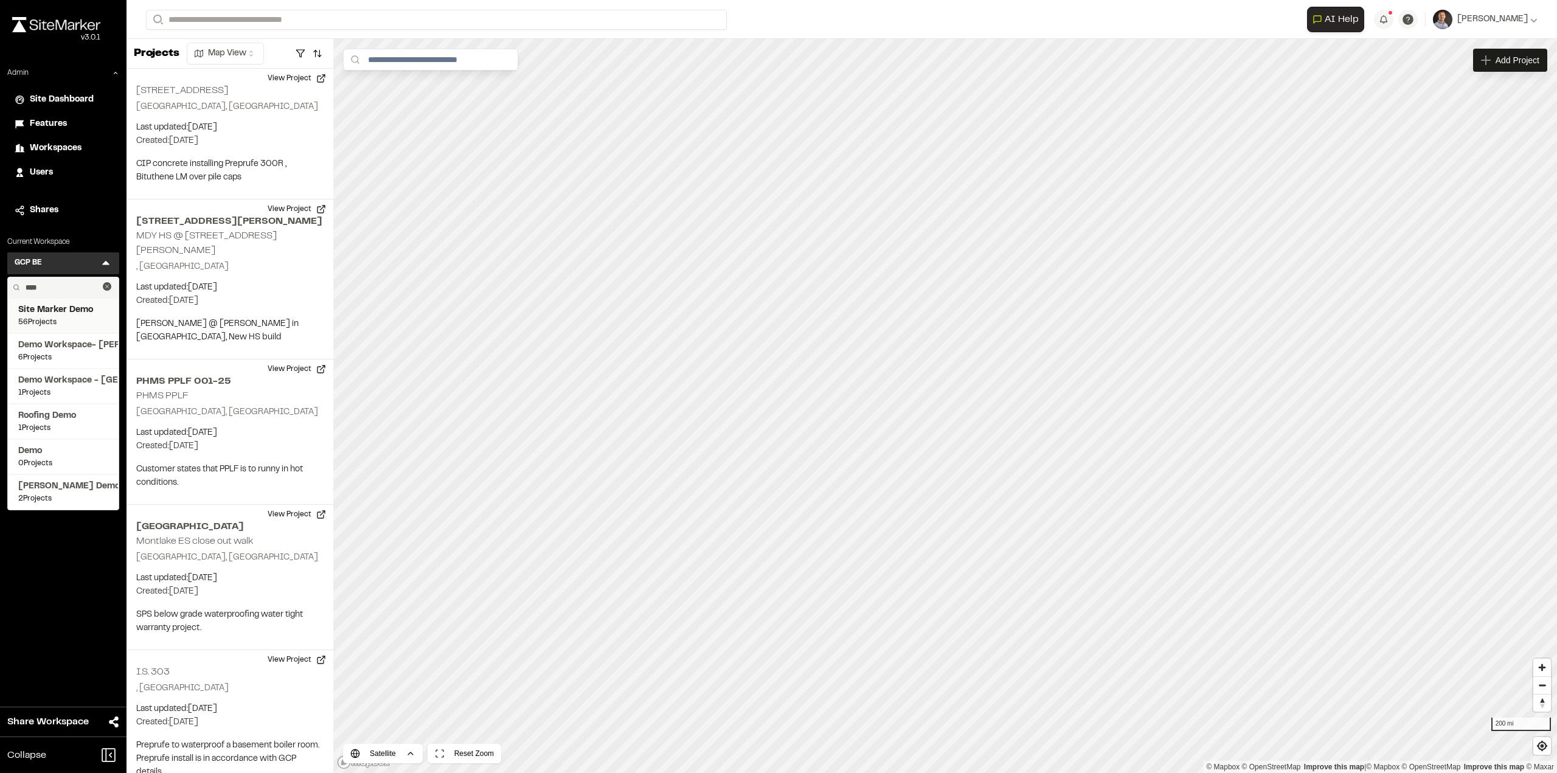
type input "****"
click at [71, 313] on span "Site Marker Demo" at bounding box center [63, 310] width 90 height 13
